Goal: Information Seeking & Learning: Find specific page/section

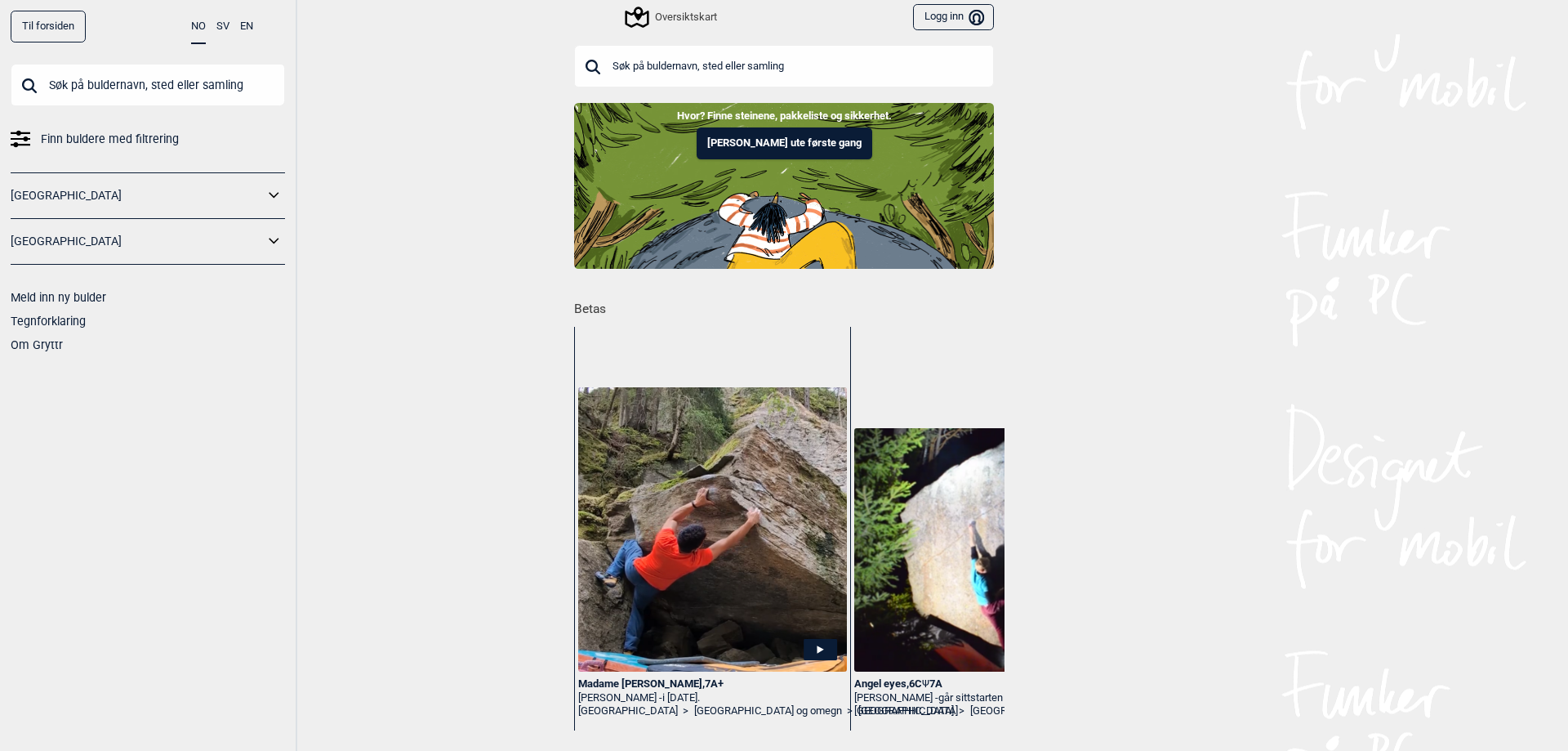
click at [146, 132] on span "Finn buldere med filtrering" at bounding box center [110, 139] width 138 height 23
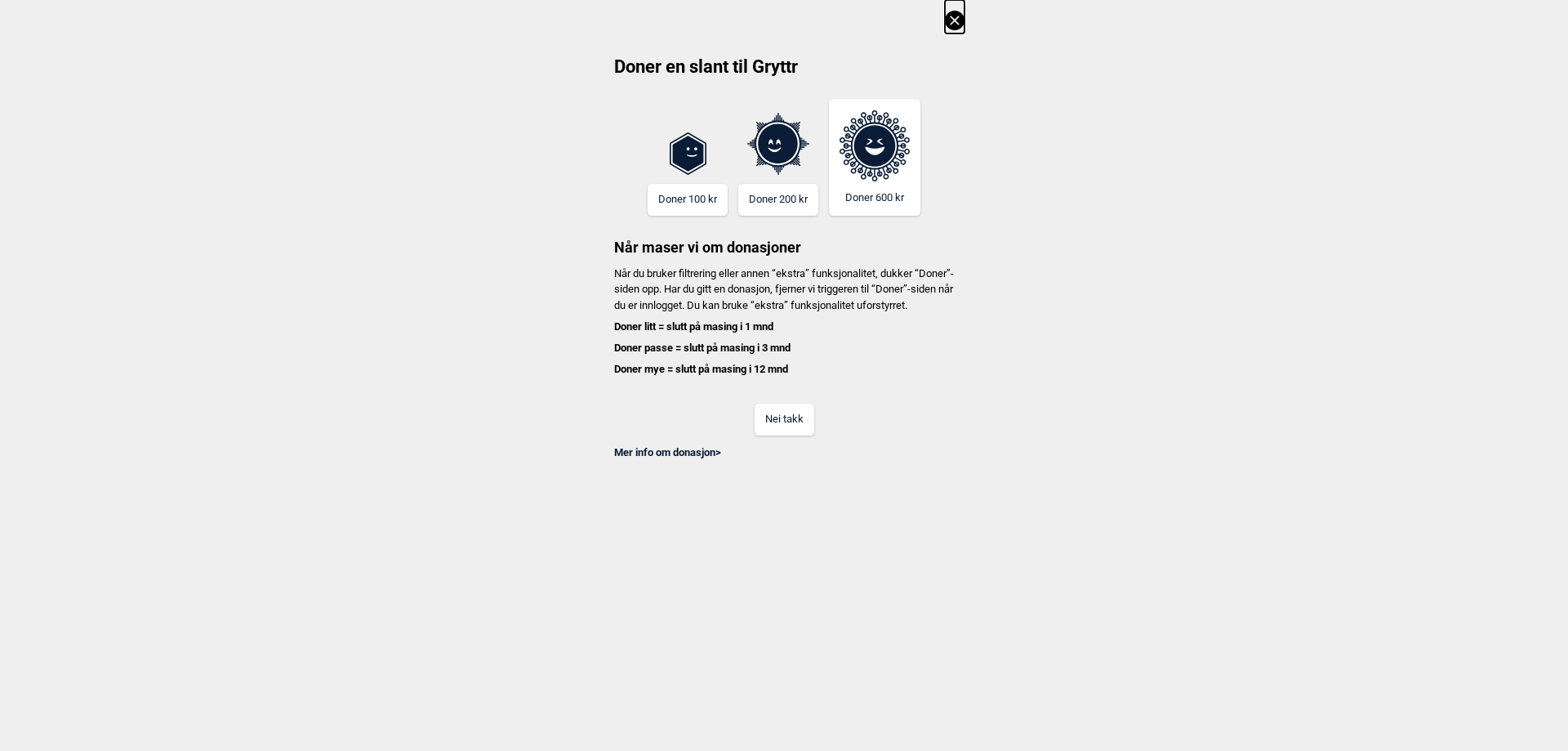
click at [808, 435] on button "Nei takk" at bounding box center [785, 420] width 60 height 32
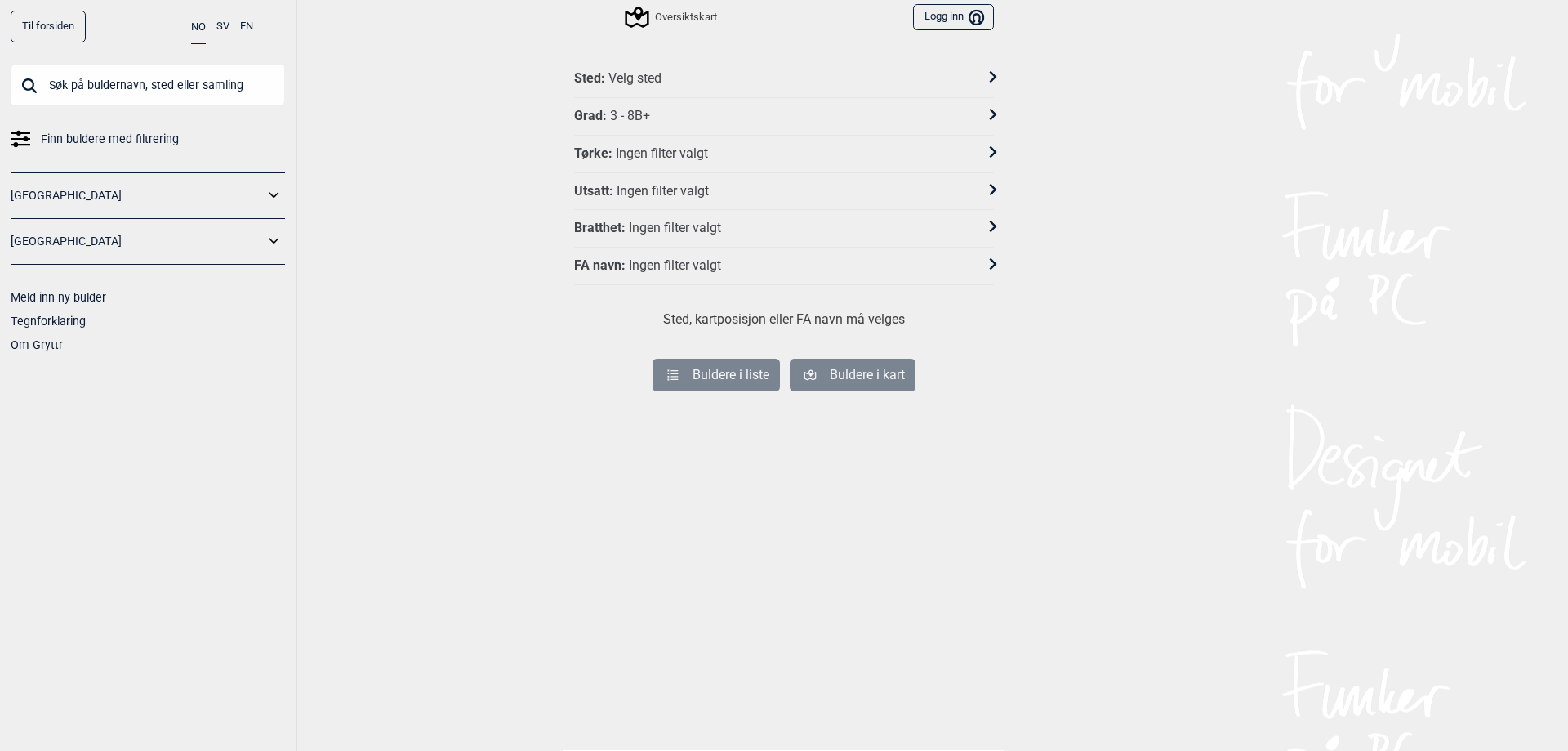
click at [755, 124] on div "Grad : 3 - 8B+" at bounding box center [773, 117] width 399 height 17
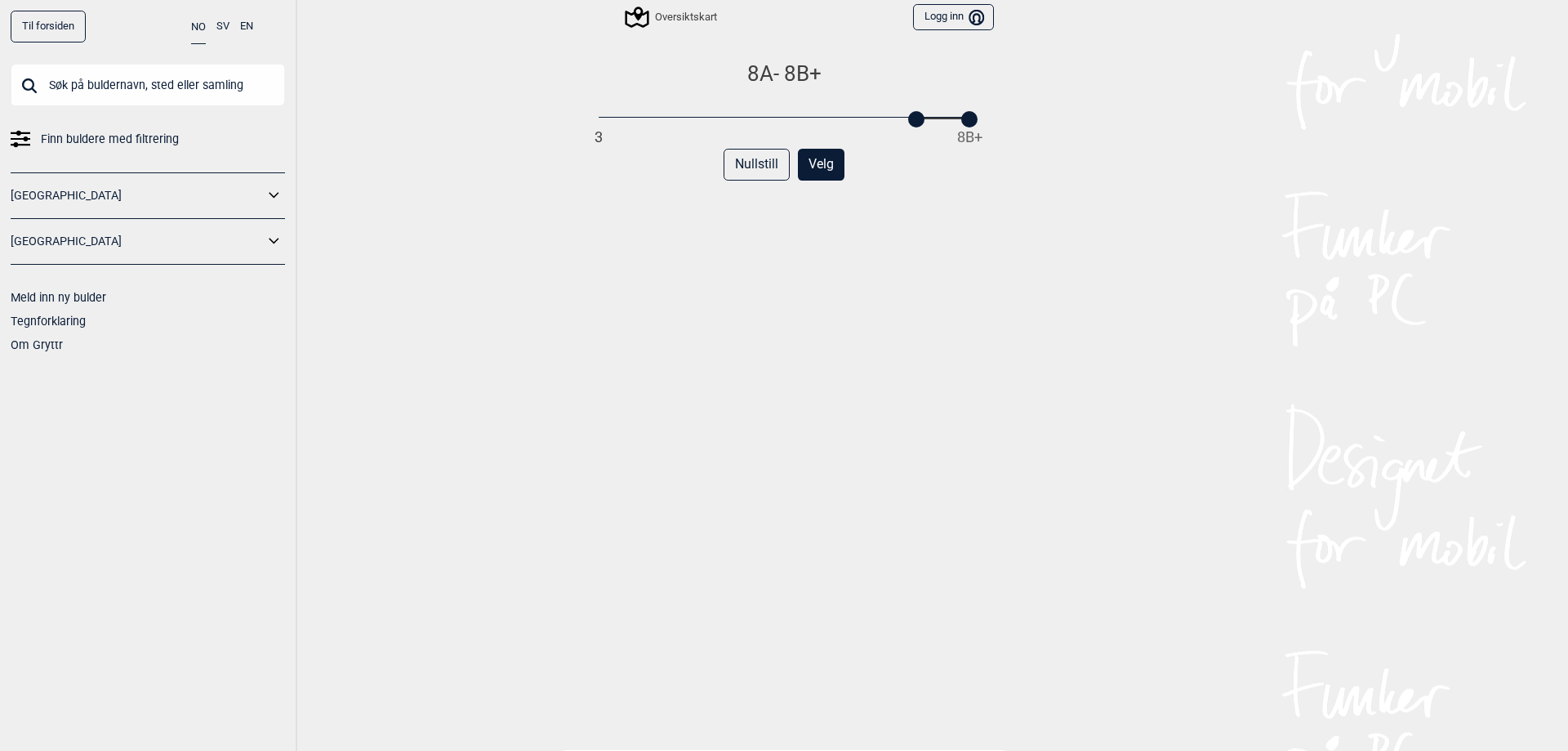
drag, startPoint x: 589, startPoint y: 120, endPoint x: 912, endPoint y: 131, distance: 323.2
click at [912, 131] on div "8A - 8B+ 3 8B+ Nullstill Velg" at bounding box center [784, 418] width 419 height 714
click at [961, 119] on div at bounding box center [970, 119] width 17 height 17
click at [815, 166] on button "Velg" at bounding box center [821, 165] width 47 height 32
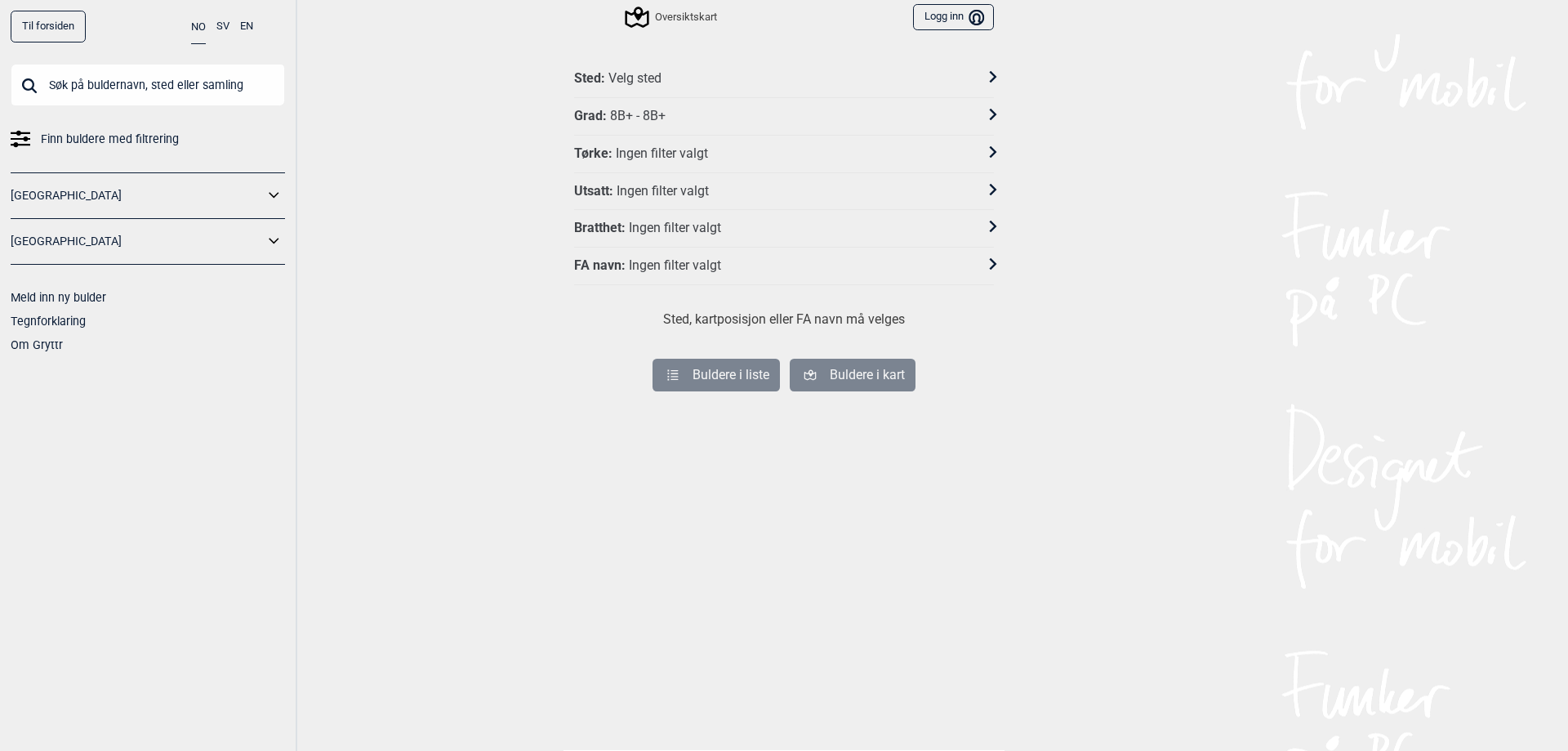
click at [678, 117] on div "Grad : 8B+ - 8B+" at bounding box center [773, 117] width 399 height 17
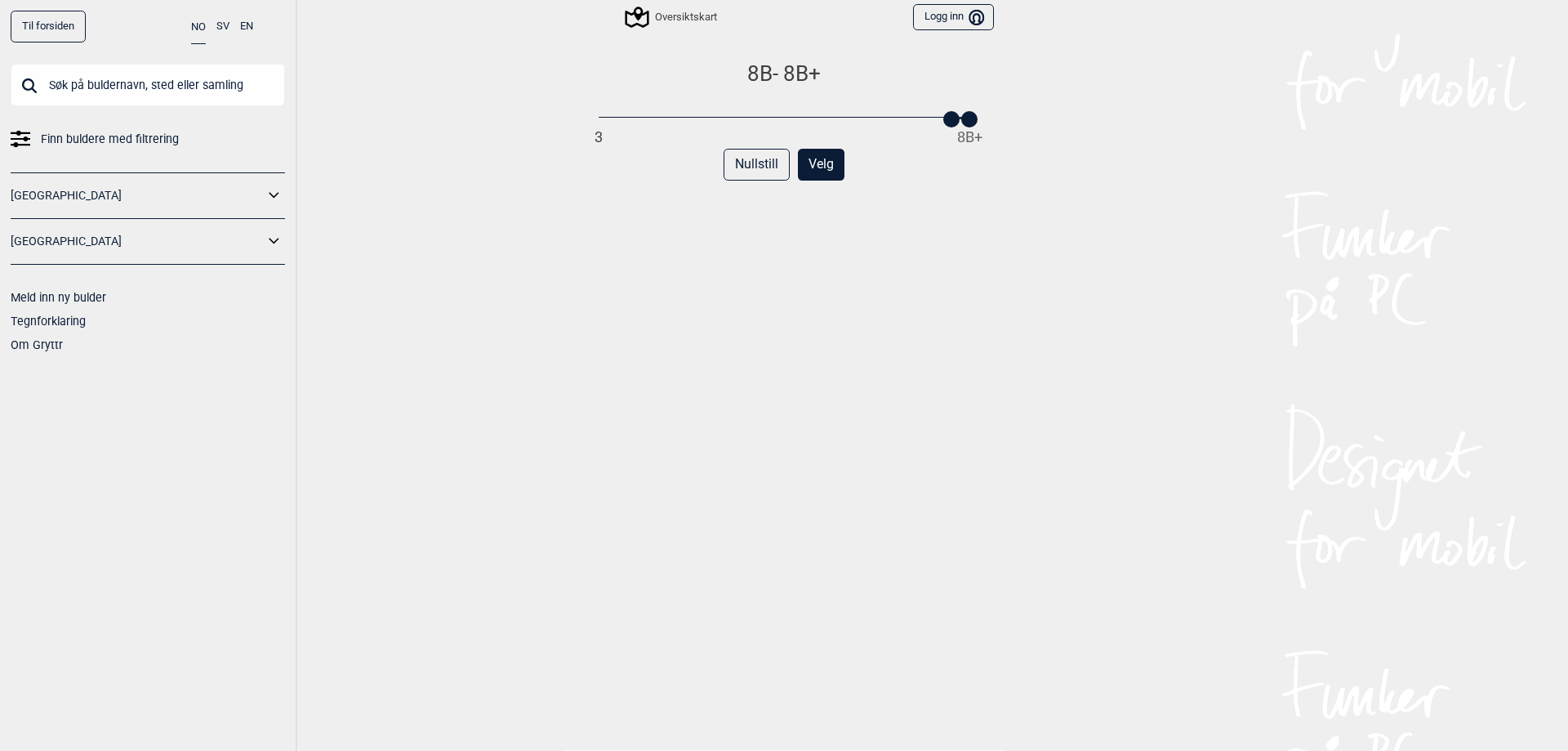
drag, startPoint x: 958, startPoint y: 114, endPoint x: 945, endPoint y: 113, distance: 13.0
click at [945, 113] on div at bounding box center [951, 119] width 17 height 17
click at [811, 164] on button "Velg" at bounding box center [821, 165] width 47 height 32
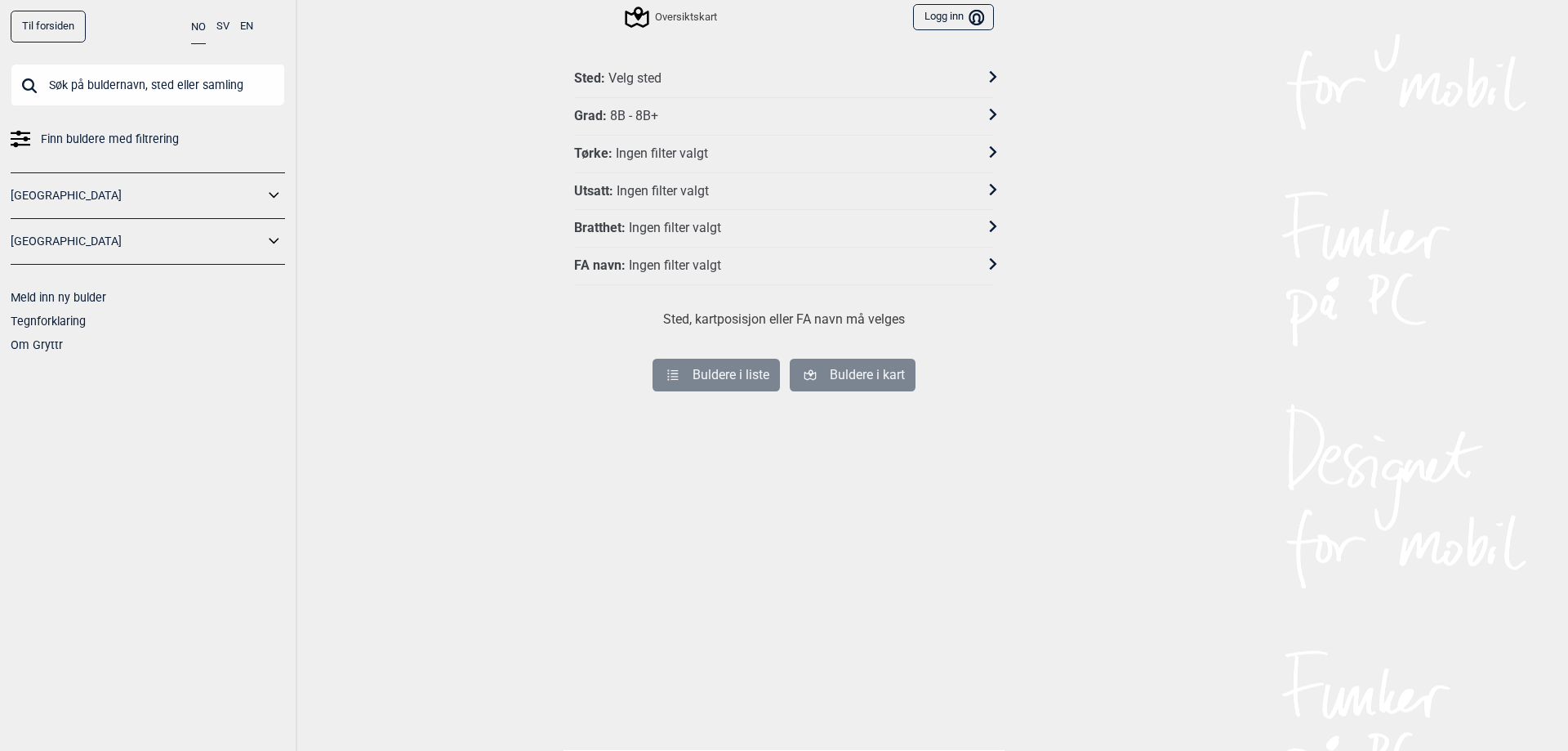
click at [655, 83] on div "Velg sted" at bounding box center [635, 78] width 53 height 17
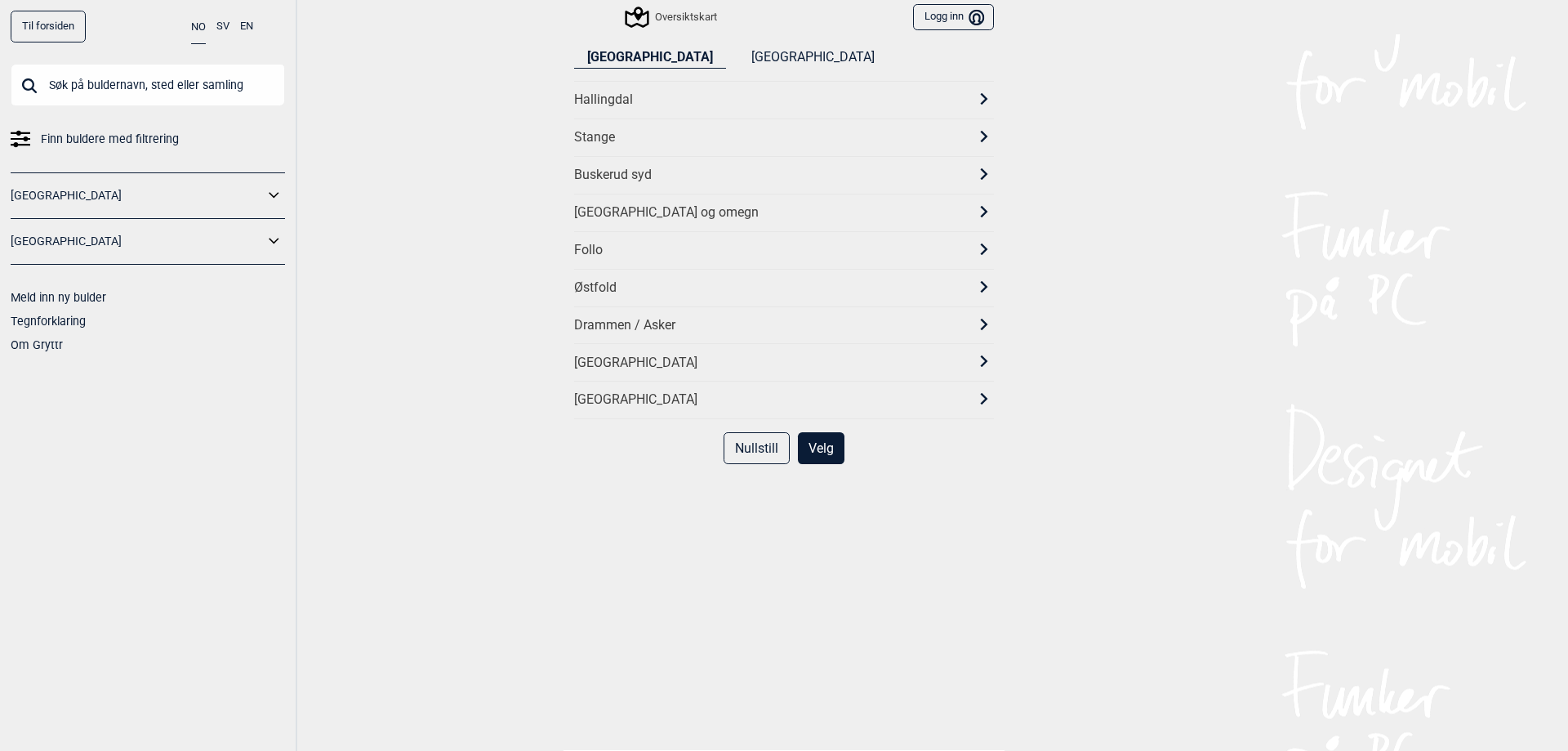
click at [613, 220] on div "[GEOGRAPHIC_DATA] og omegn" at bounding box center [769, 212] width 390 height 17
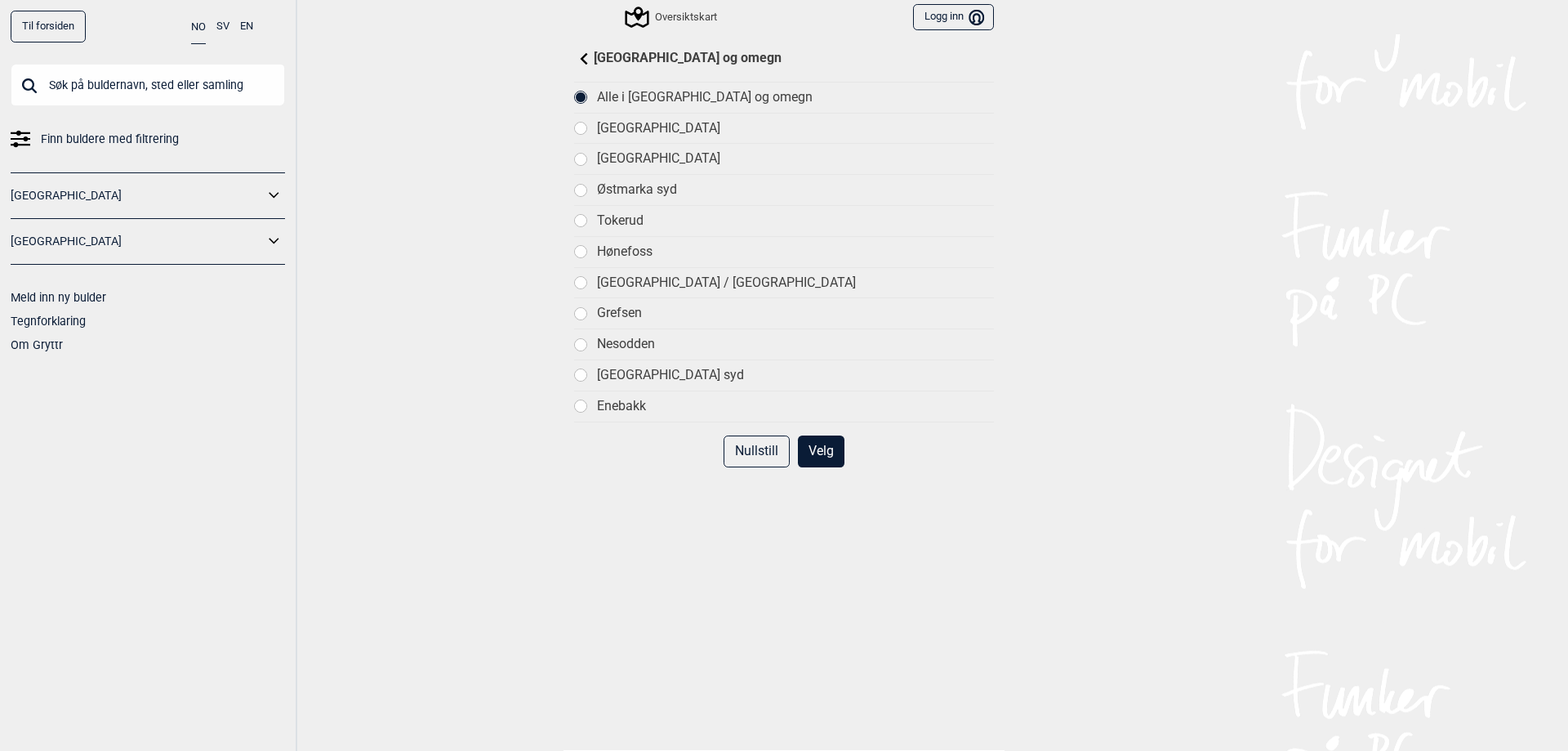
click at [812, 455] on button "Velg" at bounding box center [821, 451] width 47 height 32
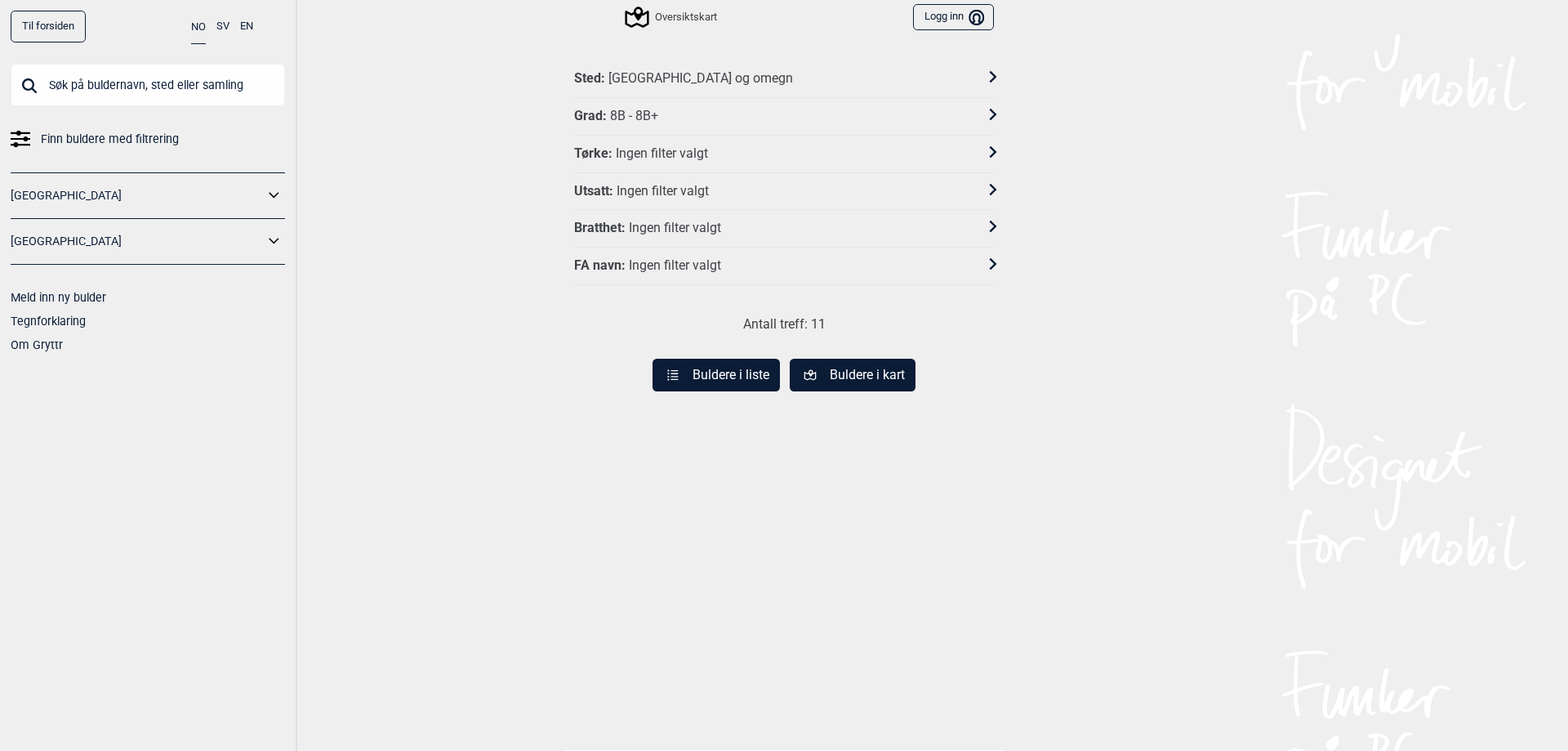
click at [751, 367] on button "Buldere i liste" at bounding box center [716, 375] width 127 height 32
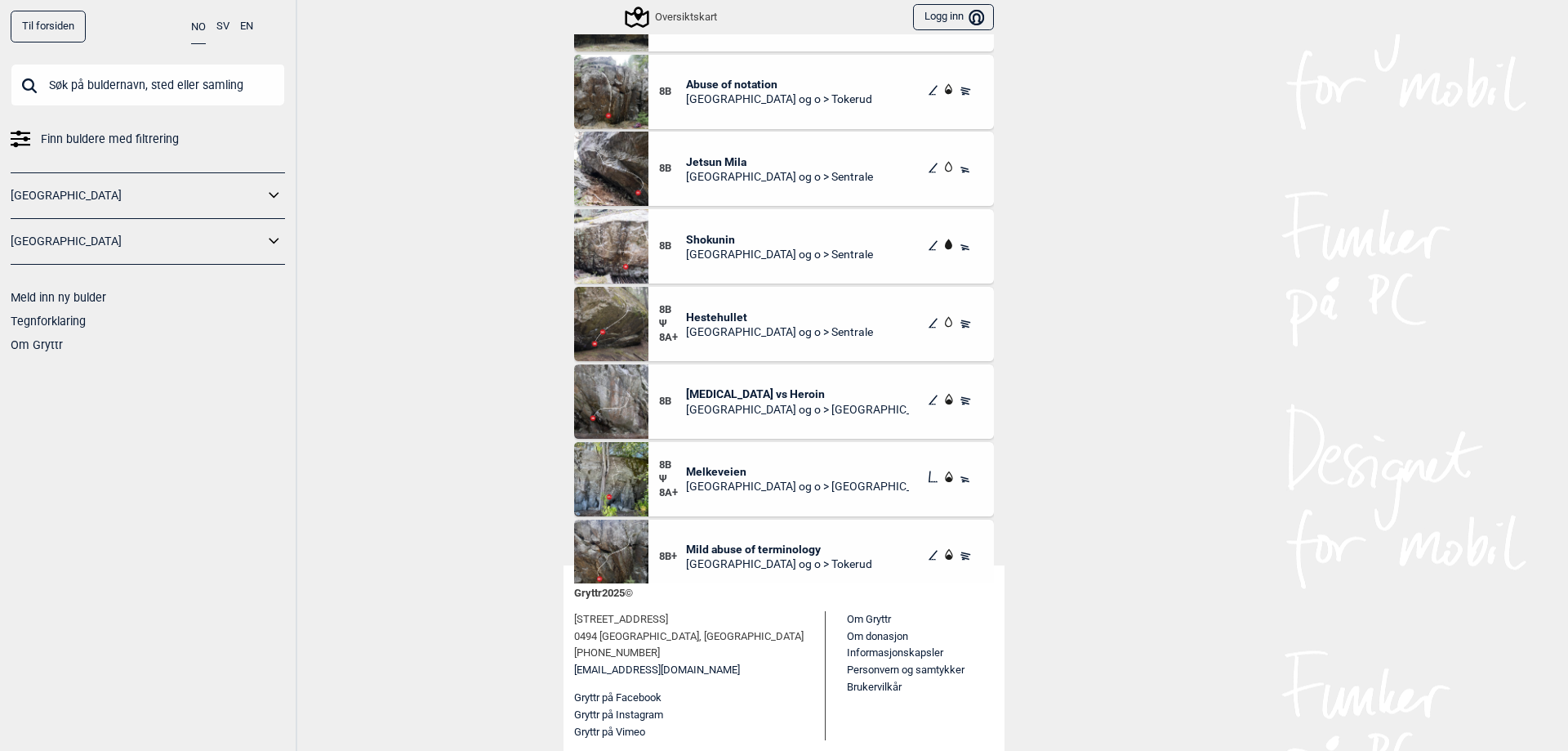
scroll to position [152, 0]
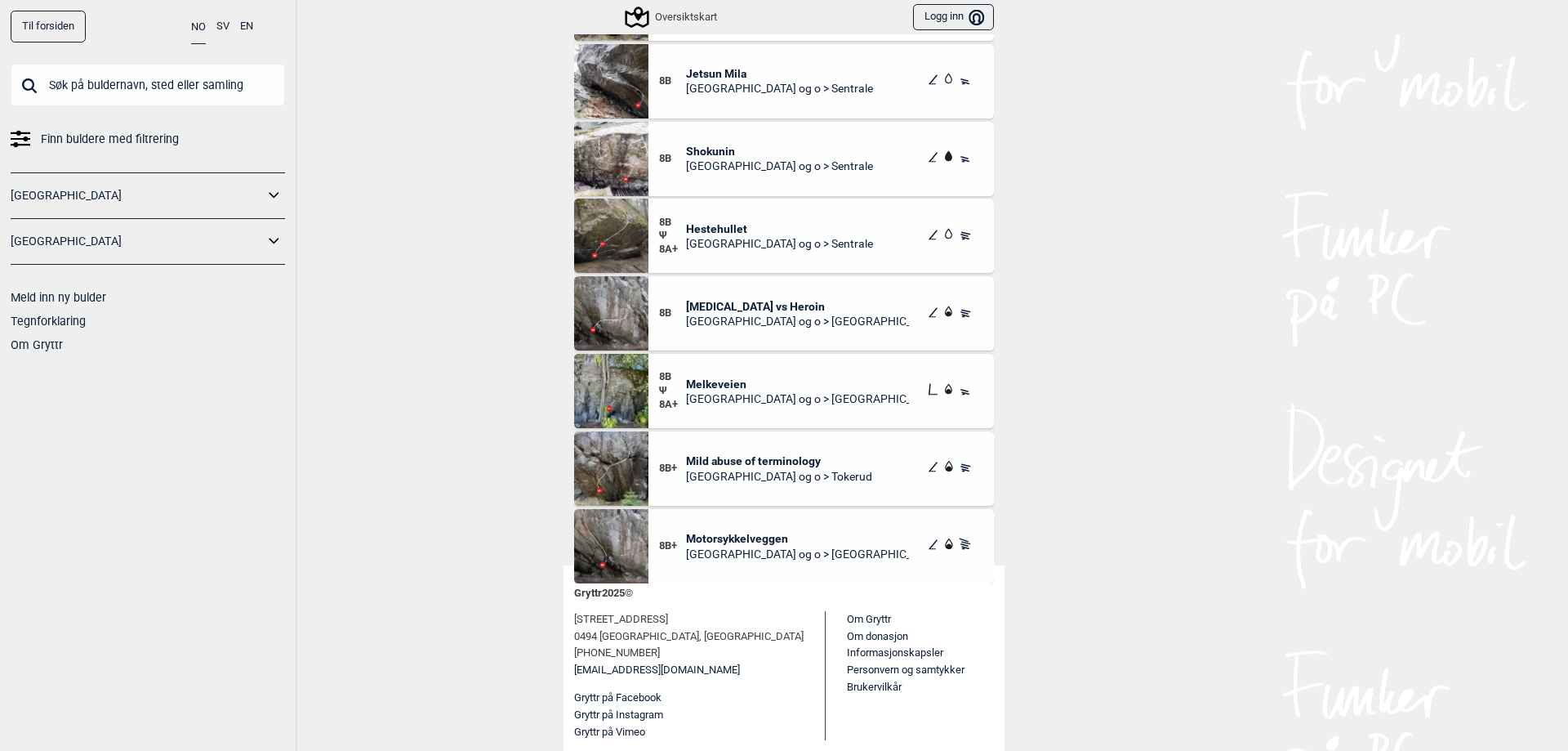
click at [740, 529] on div "8B+ Motorsykkelveggen [GEOGRAPHIC_DATA] og o > [GEOGRAPHIC_DATA]" at bounding box center [821, 545] width 345 height 74
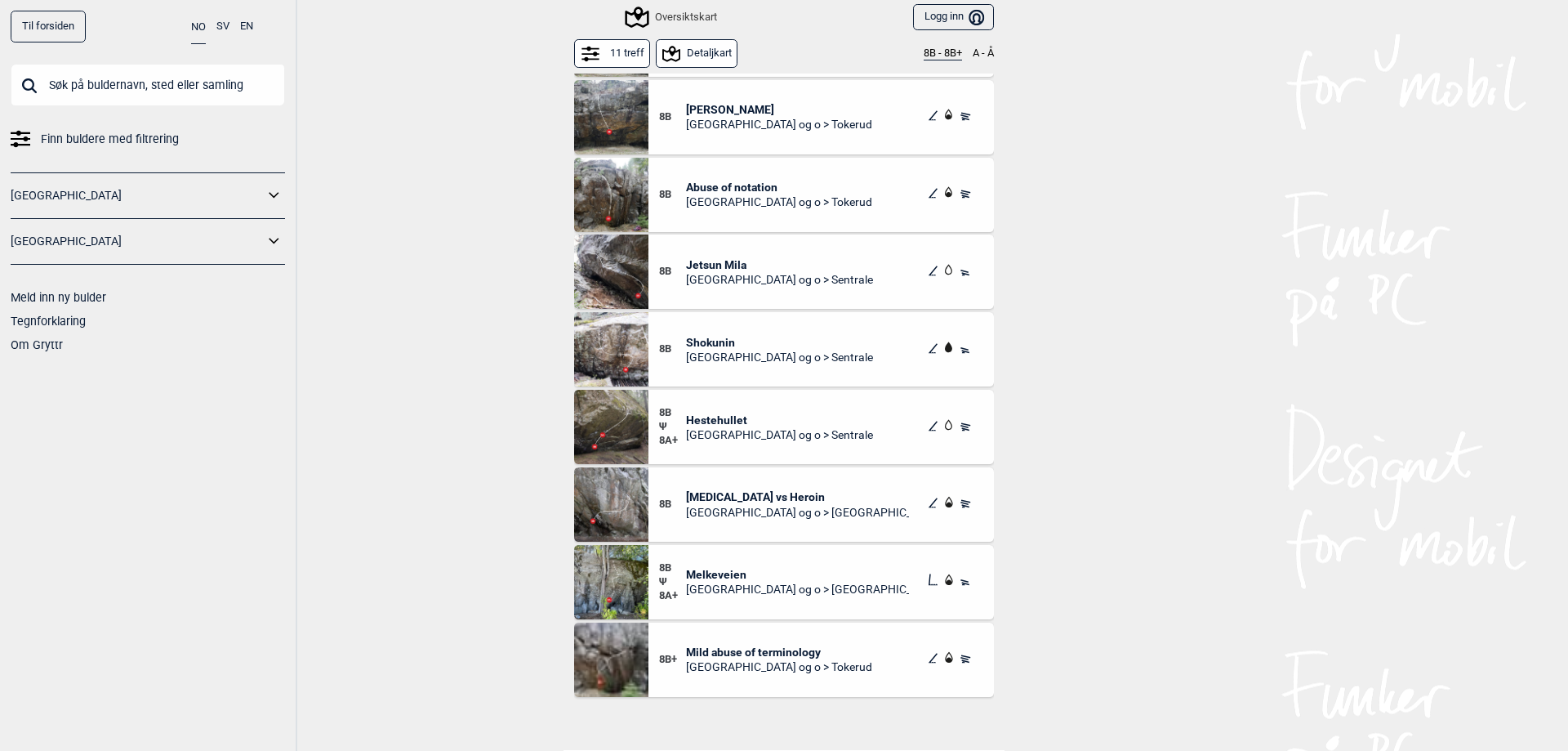
scroll to position [82, 0]
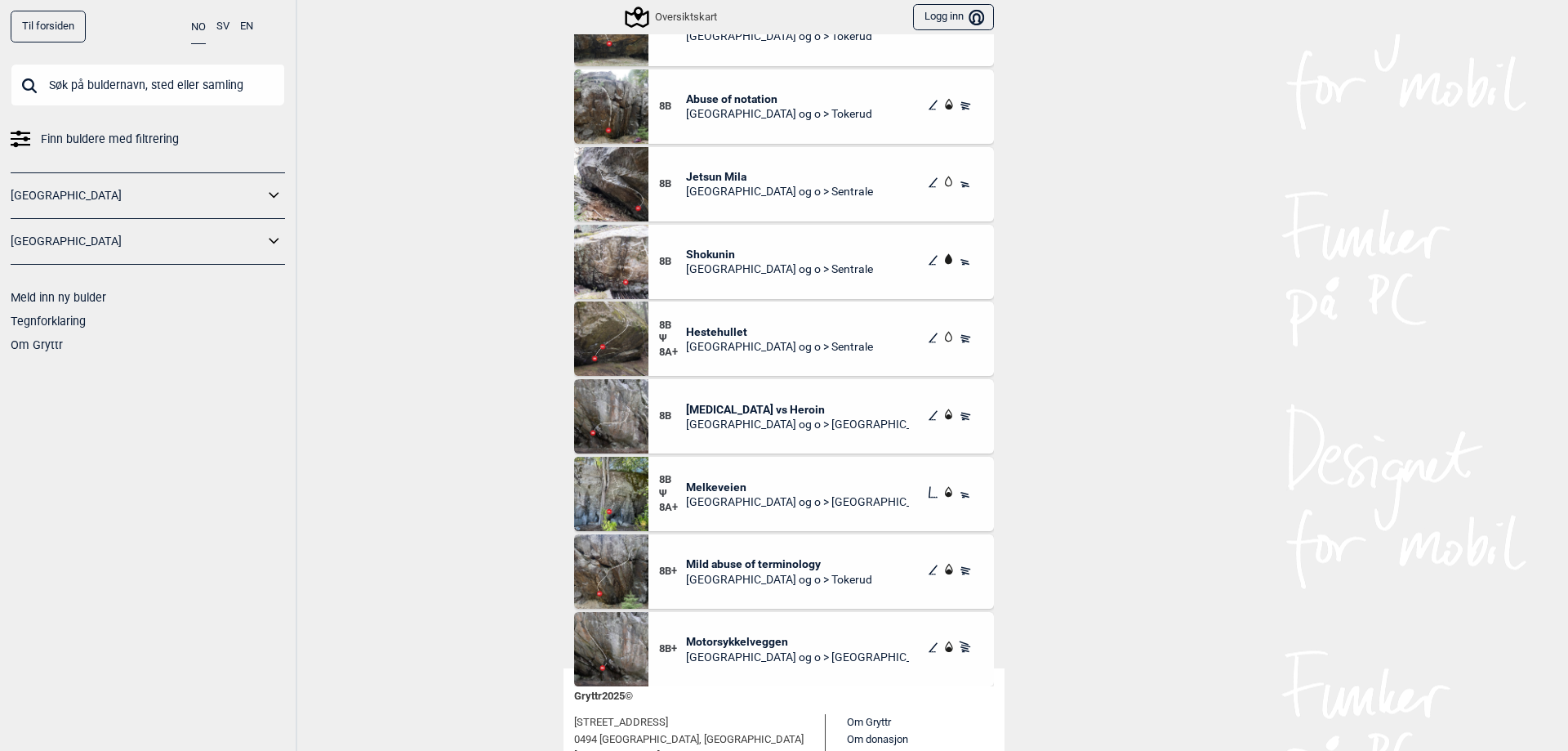
click at [693, 246] on span "Shokunin" at bounding box center [779, 254] width 187 height 15
